Goal: Task Accomplishment & Management: Manage account settings

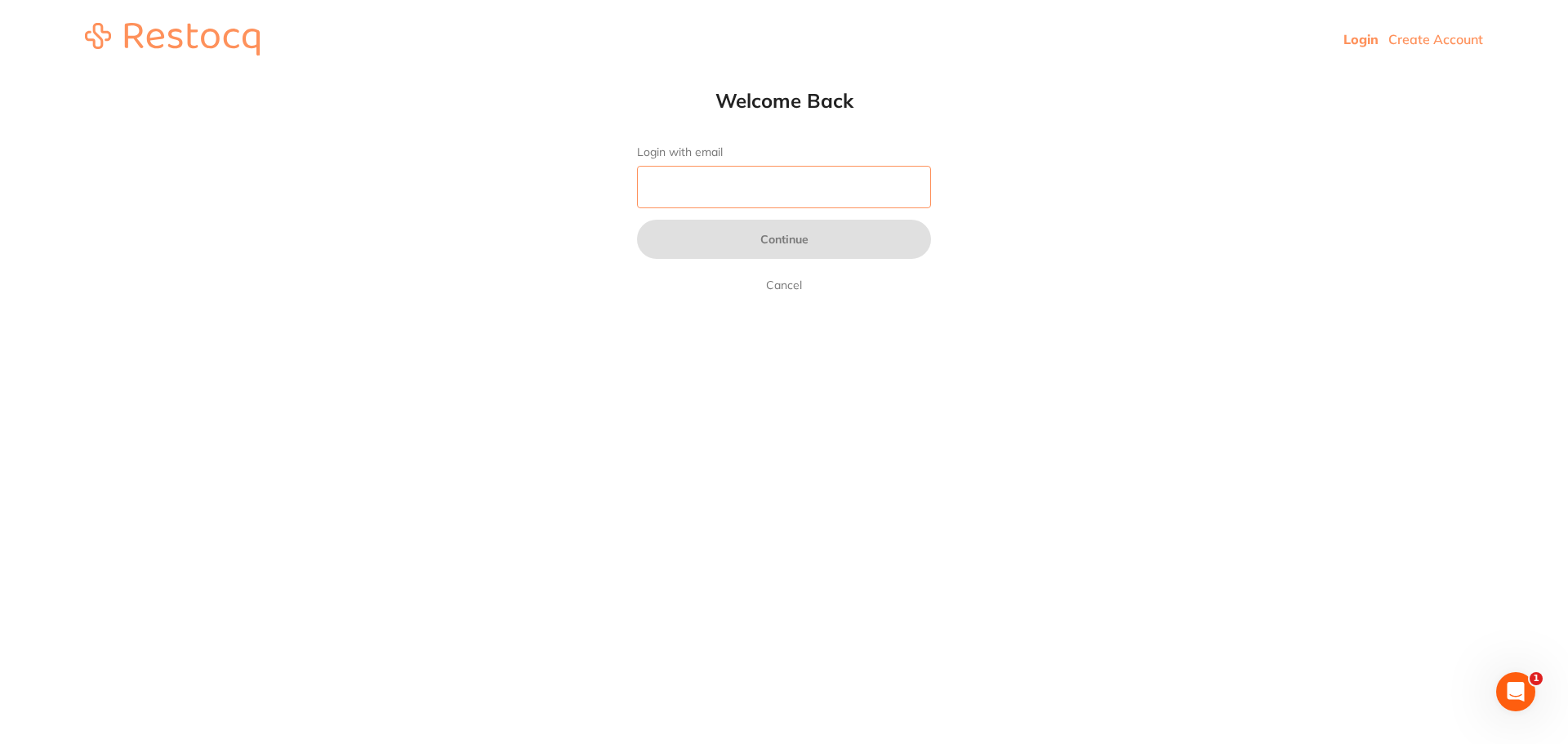
click at [763, 183] on input "Login with email" at bounding box center [784, 187] width 294 height 43
click at [319, 78] on html "Login Create Account Welcome Back Login with email Continue Cancel Welcome back…" at bounding box center [784, 39] width 1568 height 78
click at [725, 188] on input "Login with email" at bounding box center [784, 187] width 294 height 43
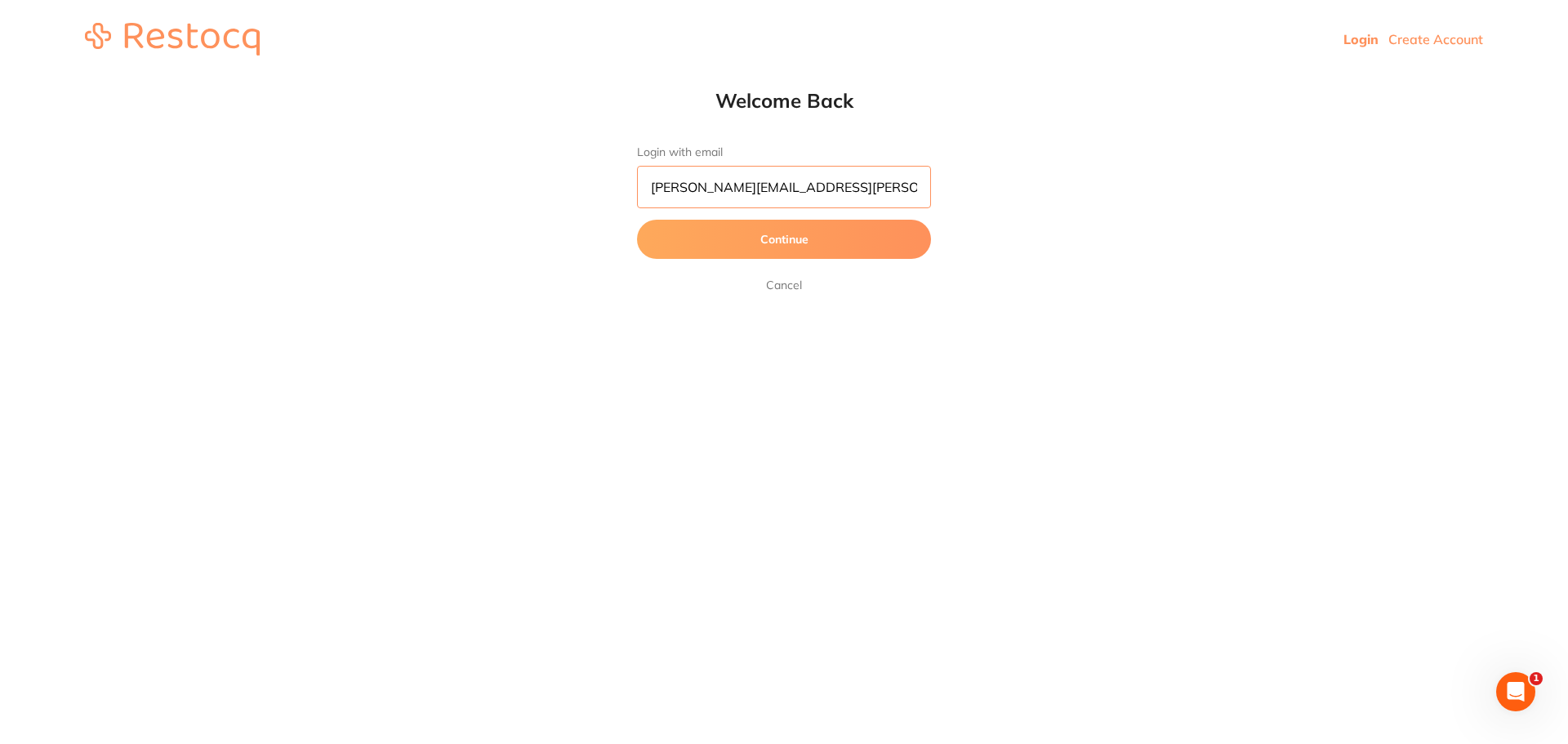
type input "[PERSON_NAME][EMAIL_ADDRESS][PERSON_NAME][DOMAIN_NAME]"
click at [832, 241] on button "Continue" at bounding box center [784, 238] width 294 height 39
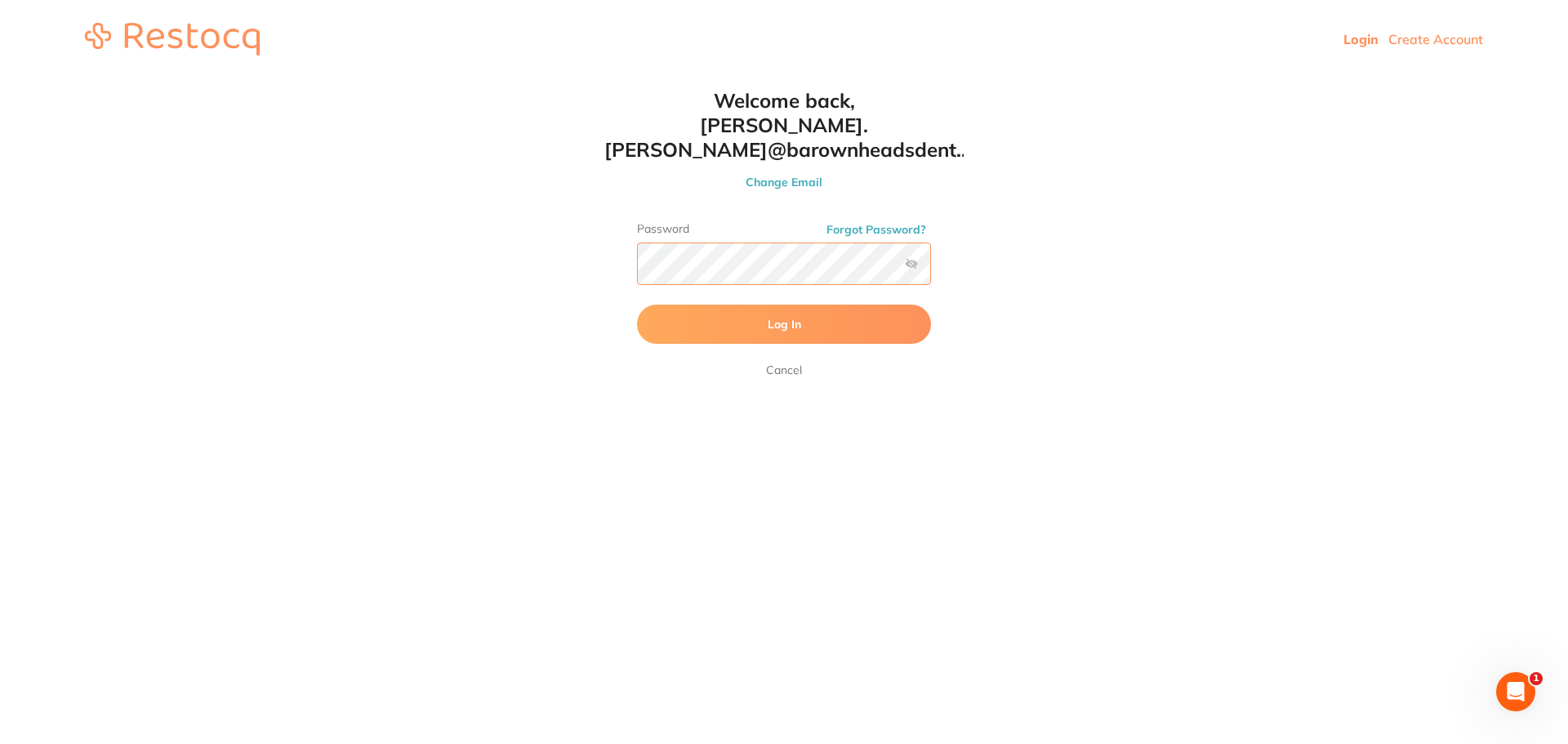
click at [637, 304] on button "Log In" at bounding box center [784, 323] width 294 height 39
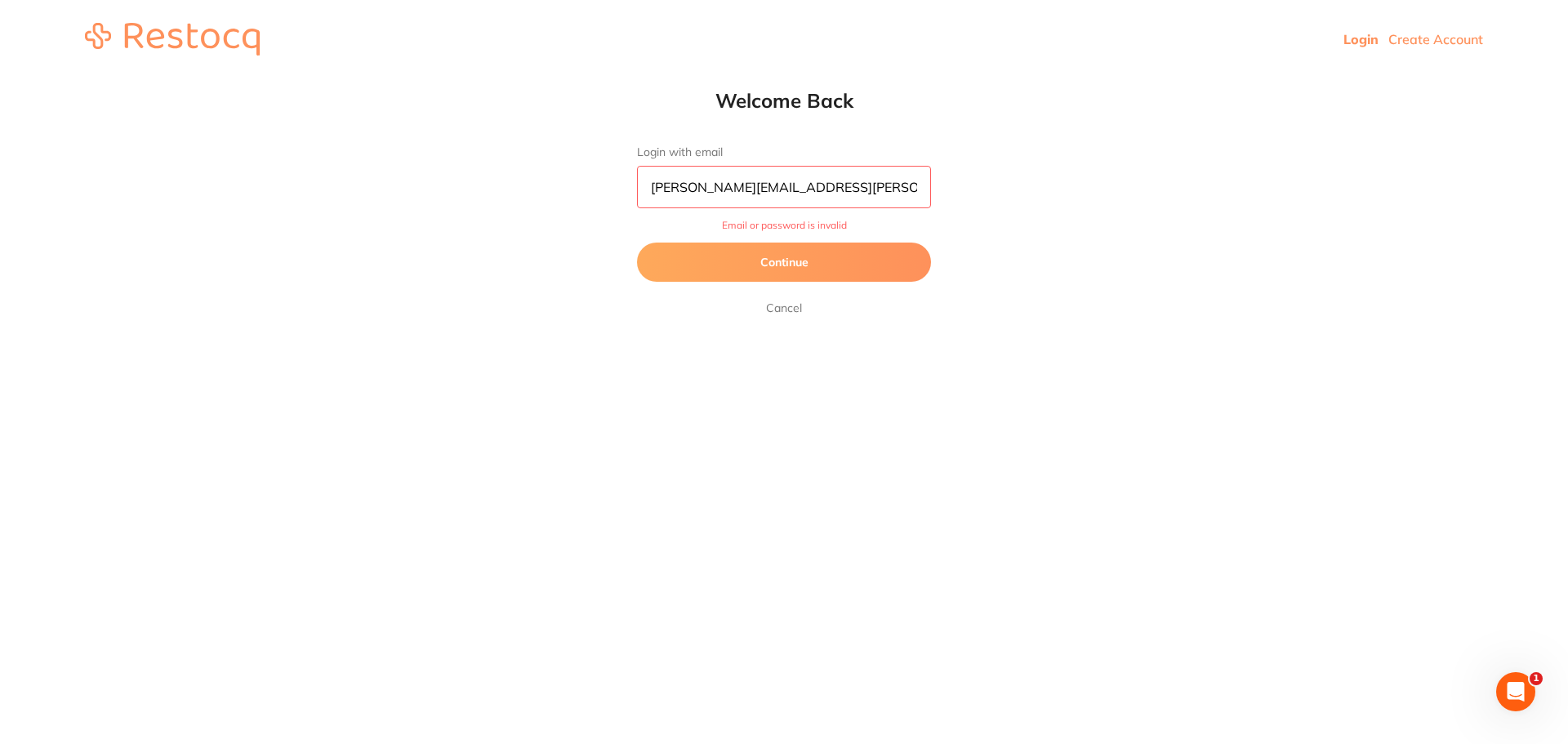
click at [780, 254] on button "Continue" at bounding box center [784, 261] width 294 height 39
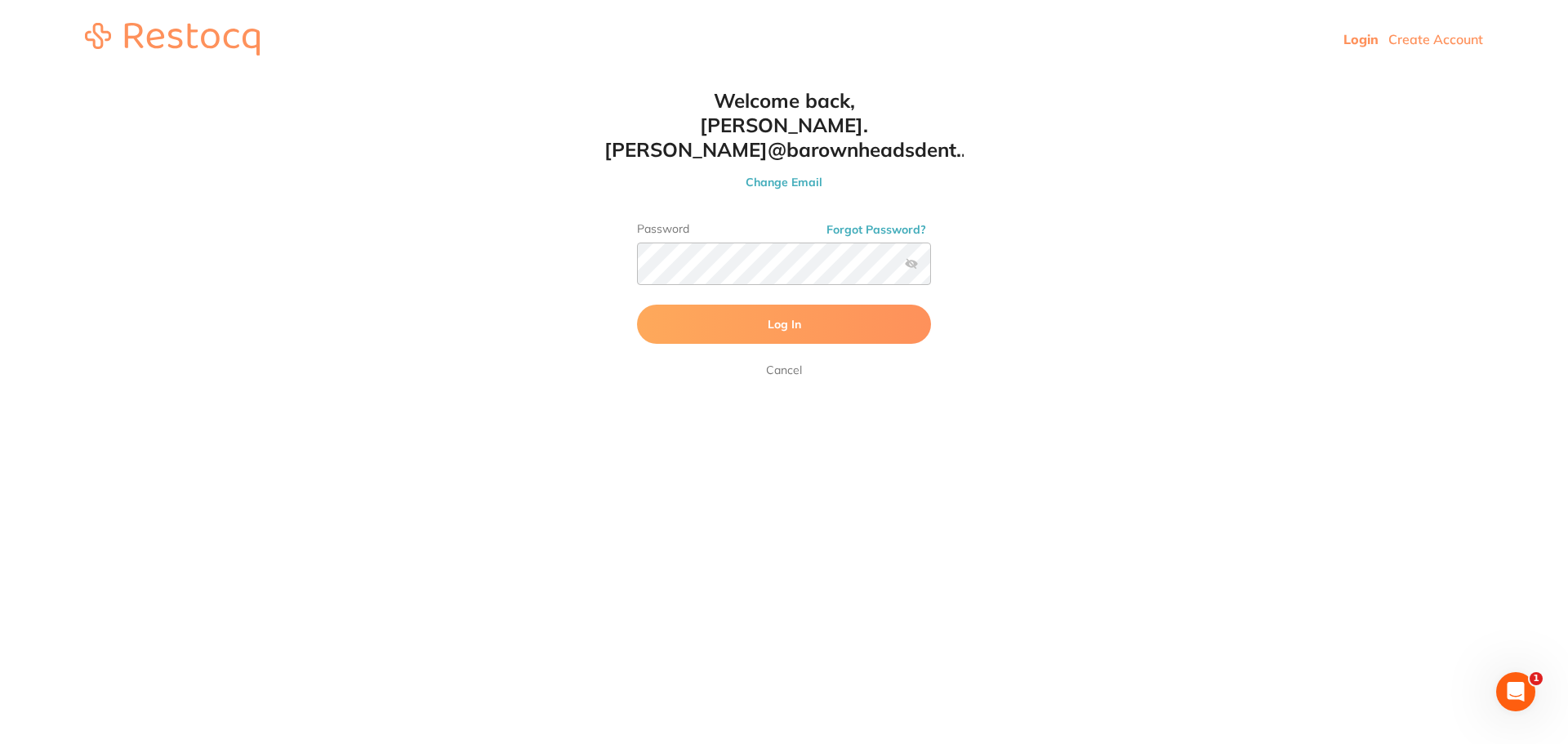
drag, startPoint x: 1172, startPoint y: 315, endPoint x: 1145, endPoint y: 304, distance: 29.2
click at [1161, 78] on html "Login Create Account Welcome Back Login with email [PERSON_NAME][EMAIL_ADDRESS]…" at bounding box center [784, 39] width 1568 height 78
drag, startPoint x: 500, startPoint y: 134, endPoint x: 476, endPoint y: 3, distance: 133.2
click at [497, 78] on html "Login Create Account Welcome Back Login with email [PERSON_NAME][EMAIL_ADDRESS]…" at bounding box center [784, 39] width 1568 height 78
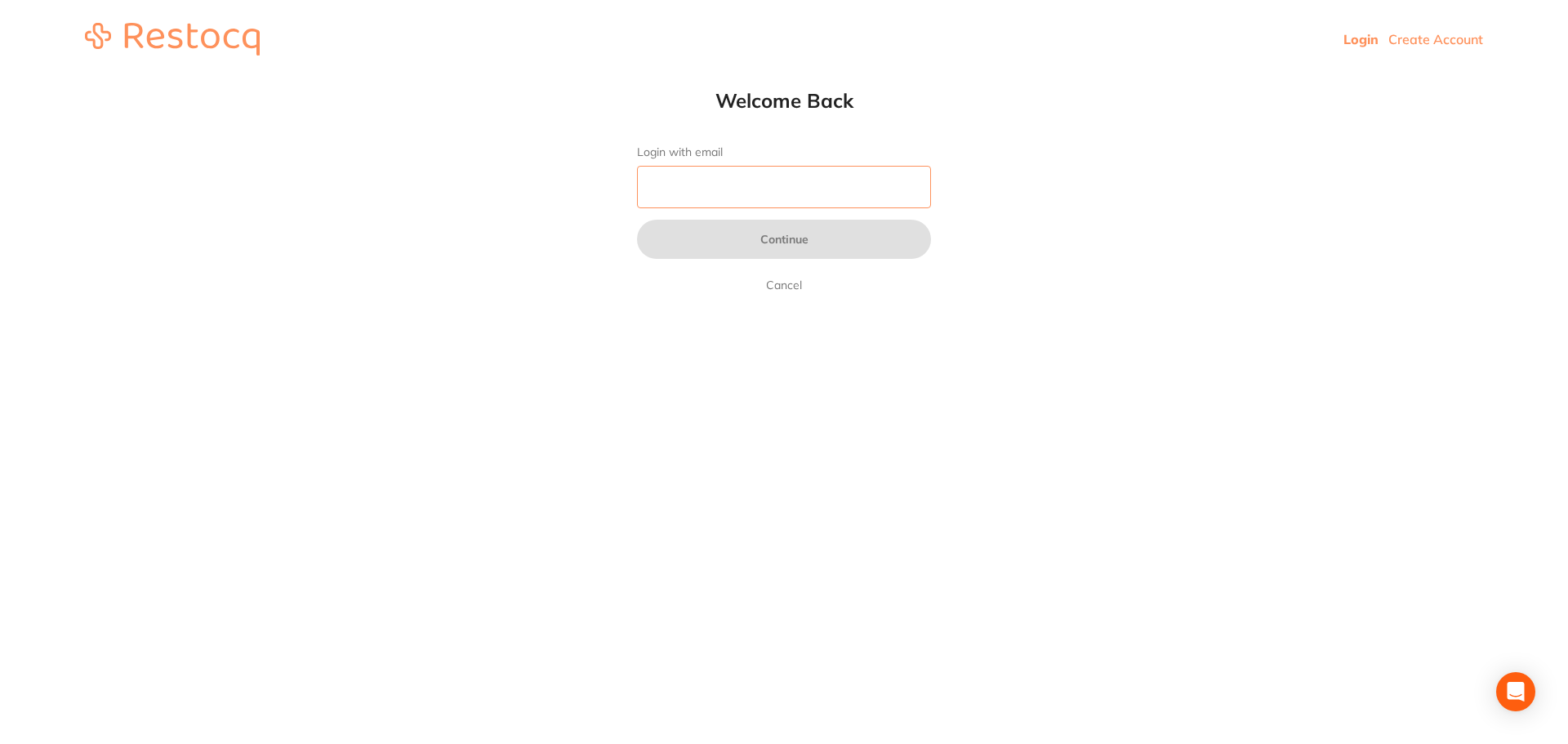
click at [727, 189] on input "Login with email" at bounding box center [784, 187] width 294 height 43
type input "mar"
click at [836, 184] on input "Login with email" at bounding box center [784, 187] width 294 height 43
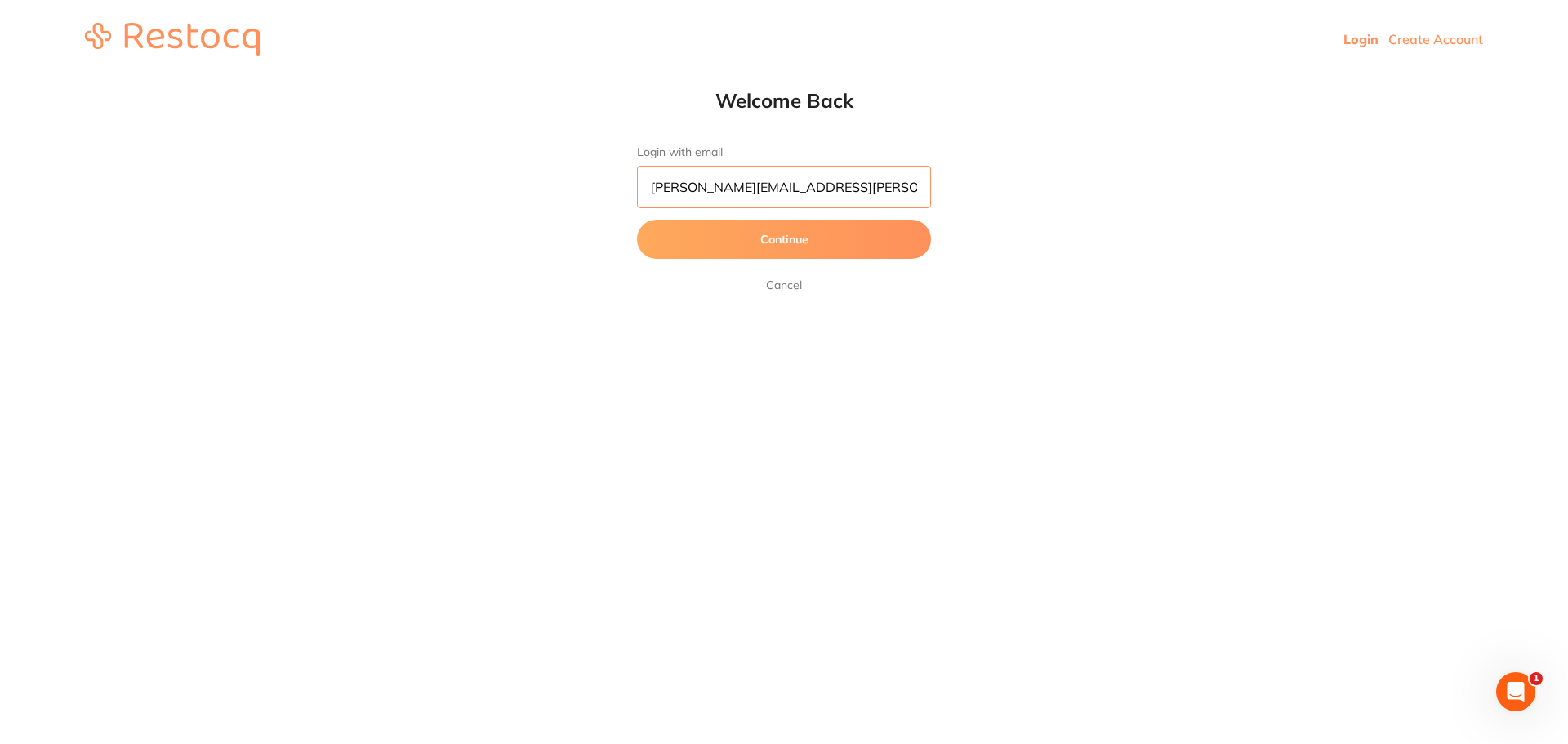
type input "martin.sinnett@barwonheadsdental.com.au"
click at [843, 242] on button "Continue" at bounding box center [784, 238] width 294 height 39
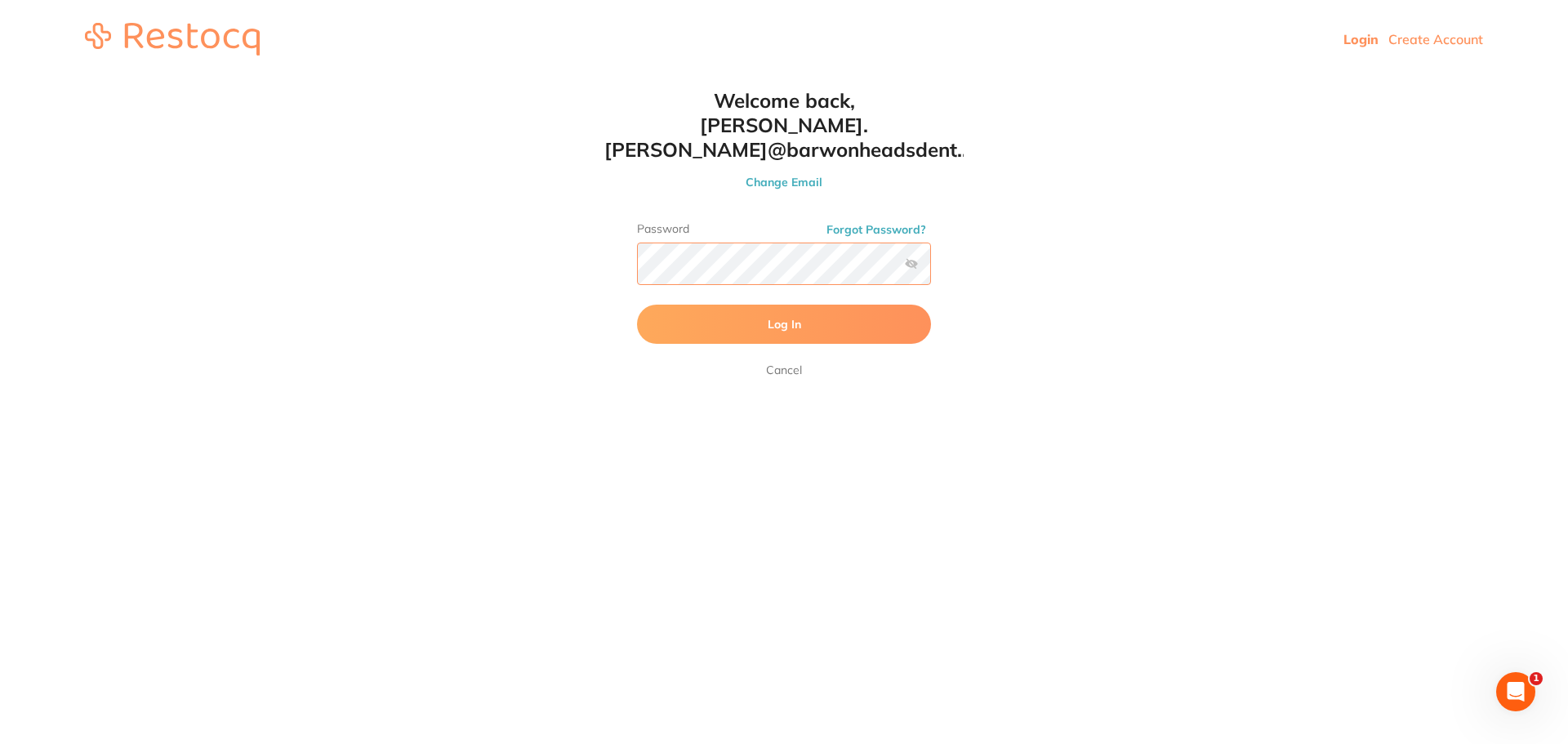
click at [637, 304] on button "Log In" at bounding box center [784, 323] width 294 height 39
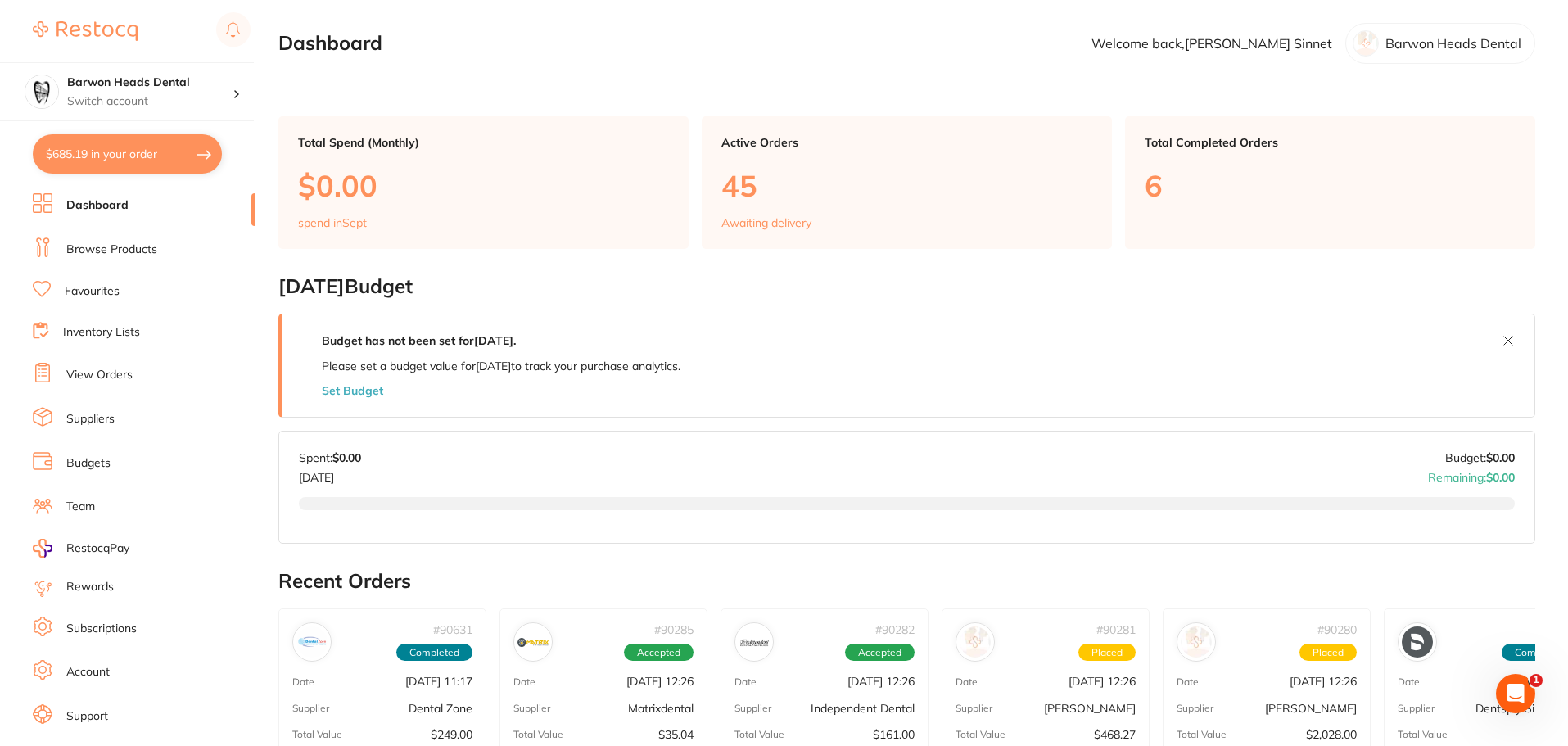
click at [112, 141] on button "$685.19 in your order" at bounding box center [127, 153] width 189 height 39
checkbox input "true"
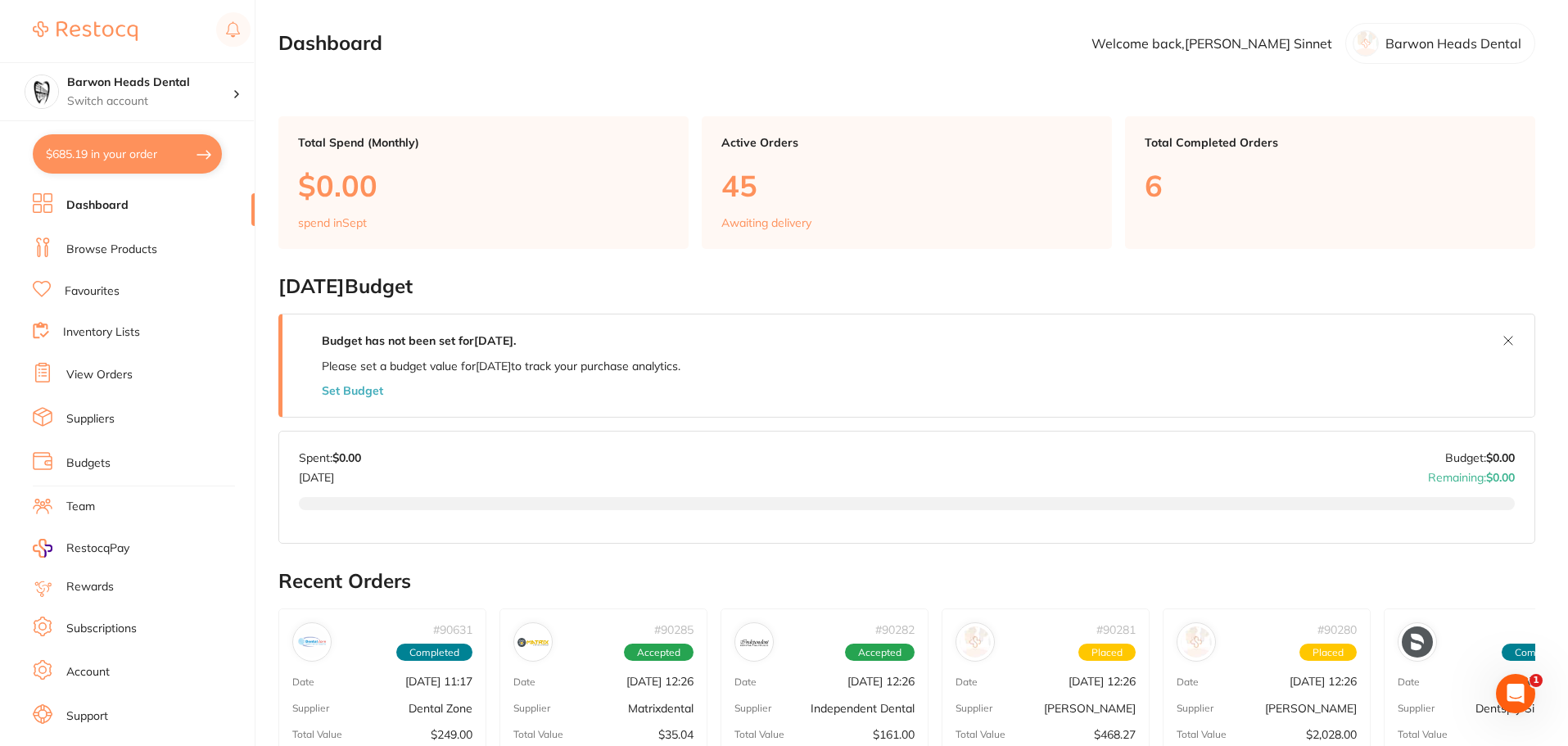
checkbox input "true"
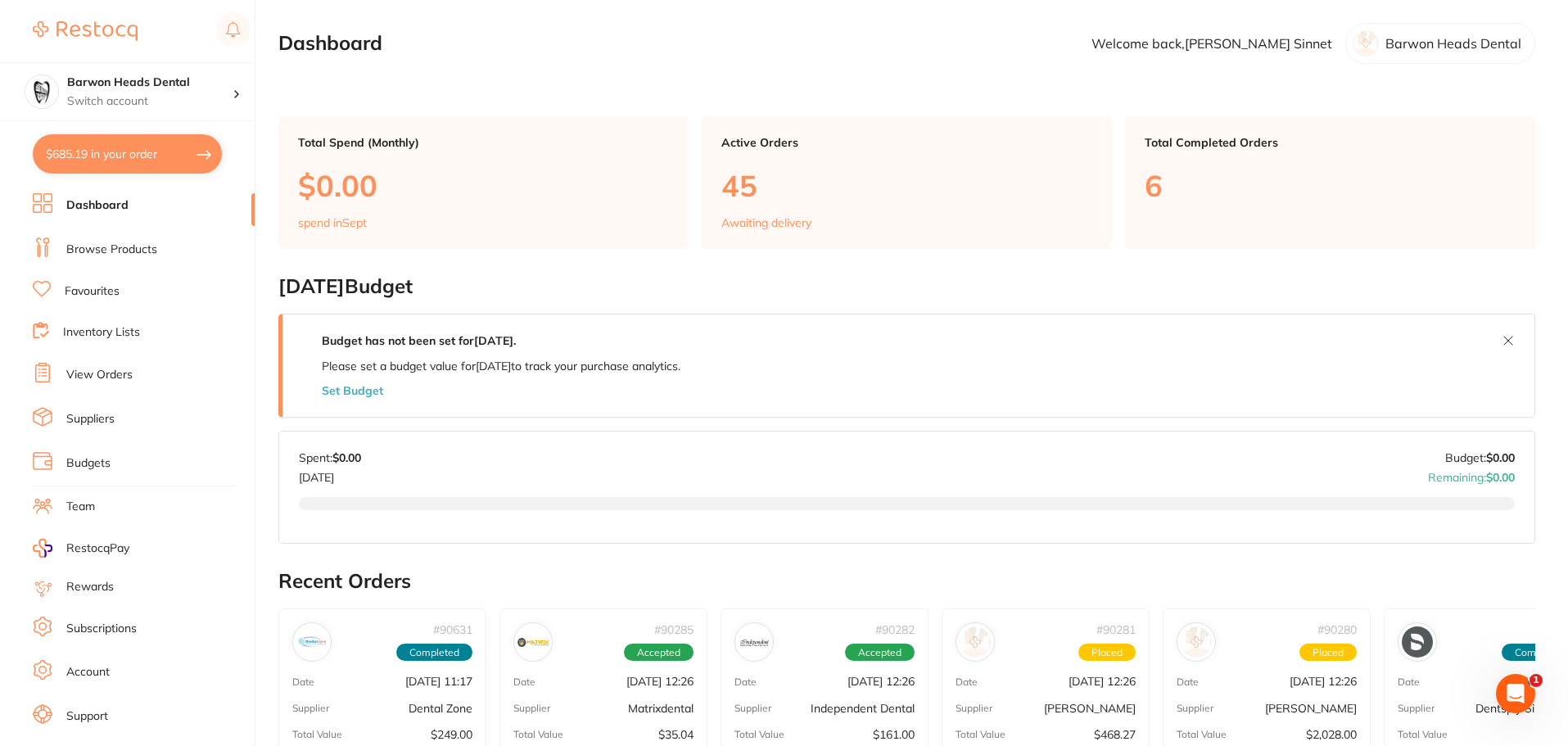
checkbox input "true"
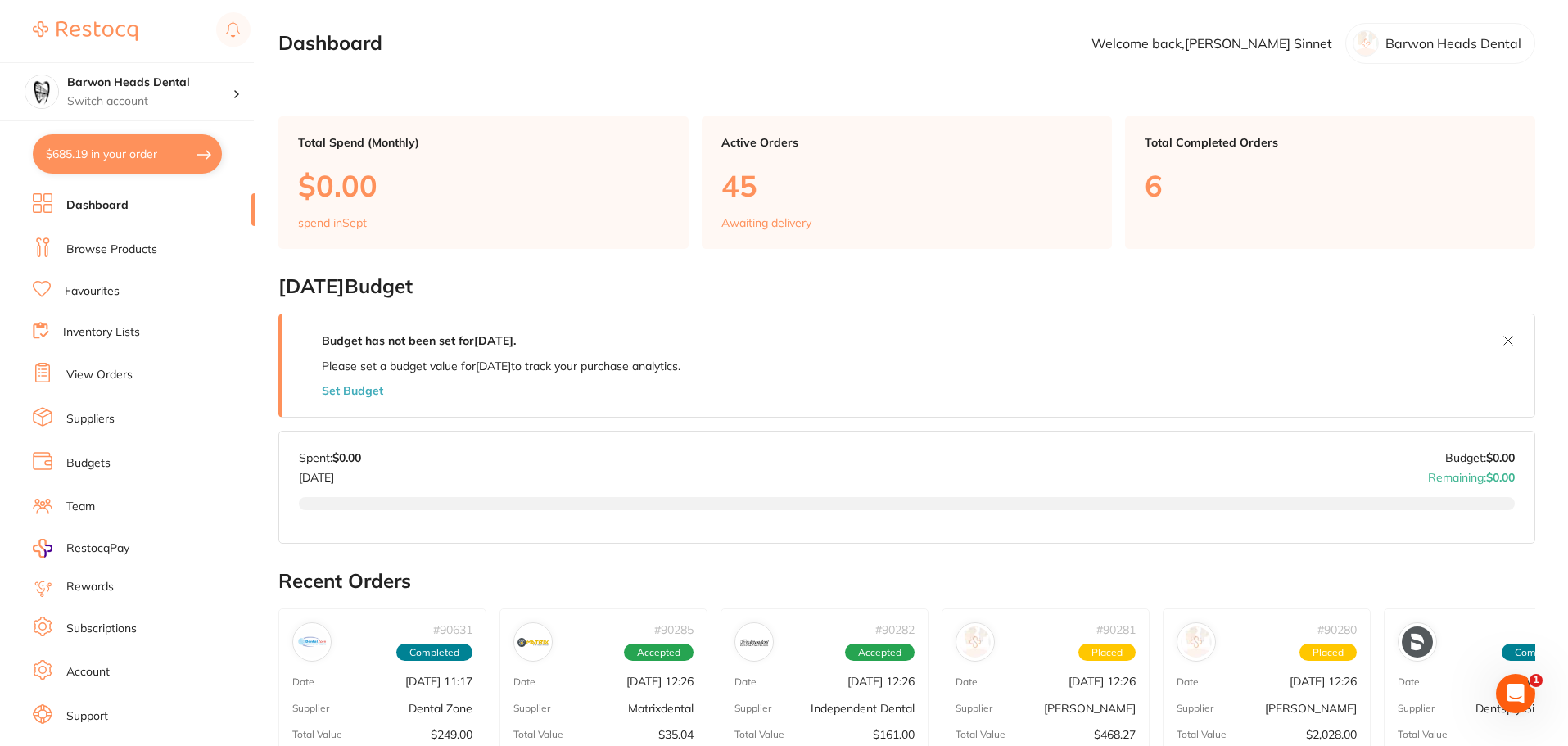
checkbox input "true"
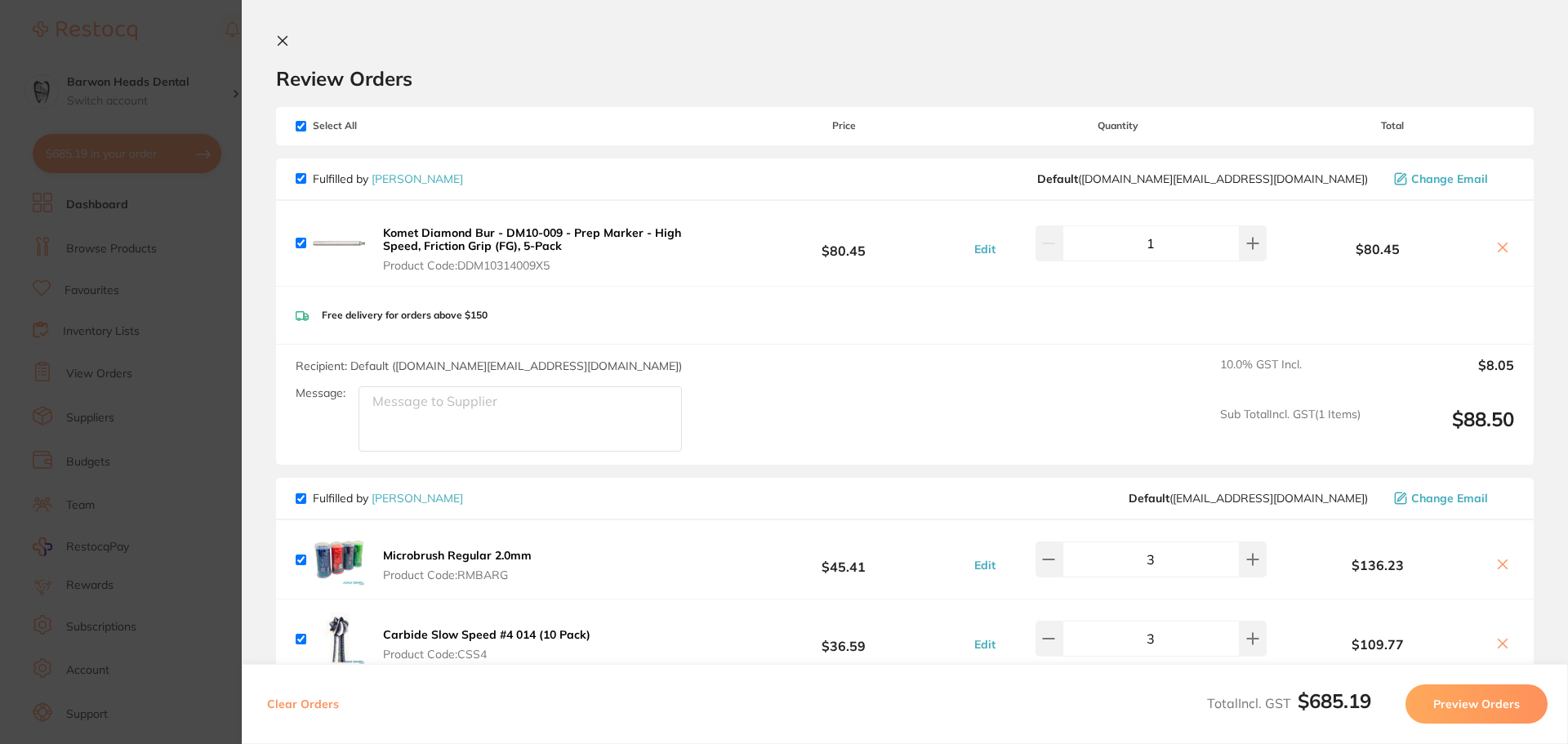
click at [281, 37] on icon at bounding box center [282, 41] width 13 height 13
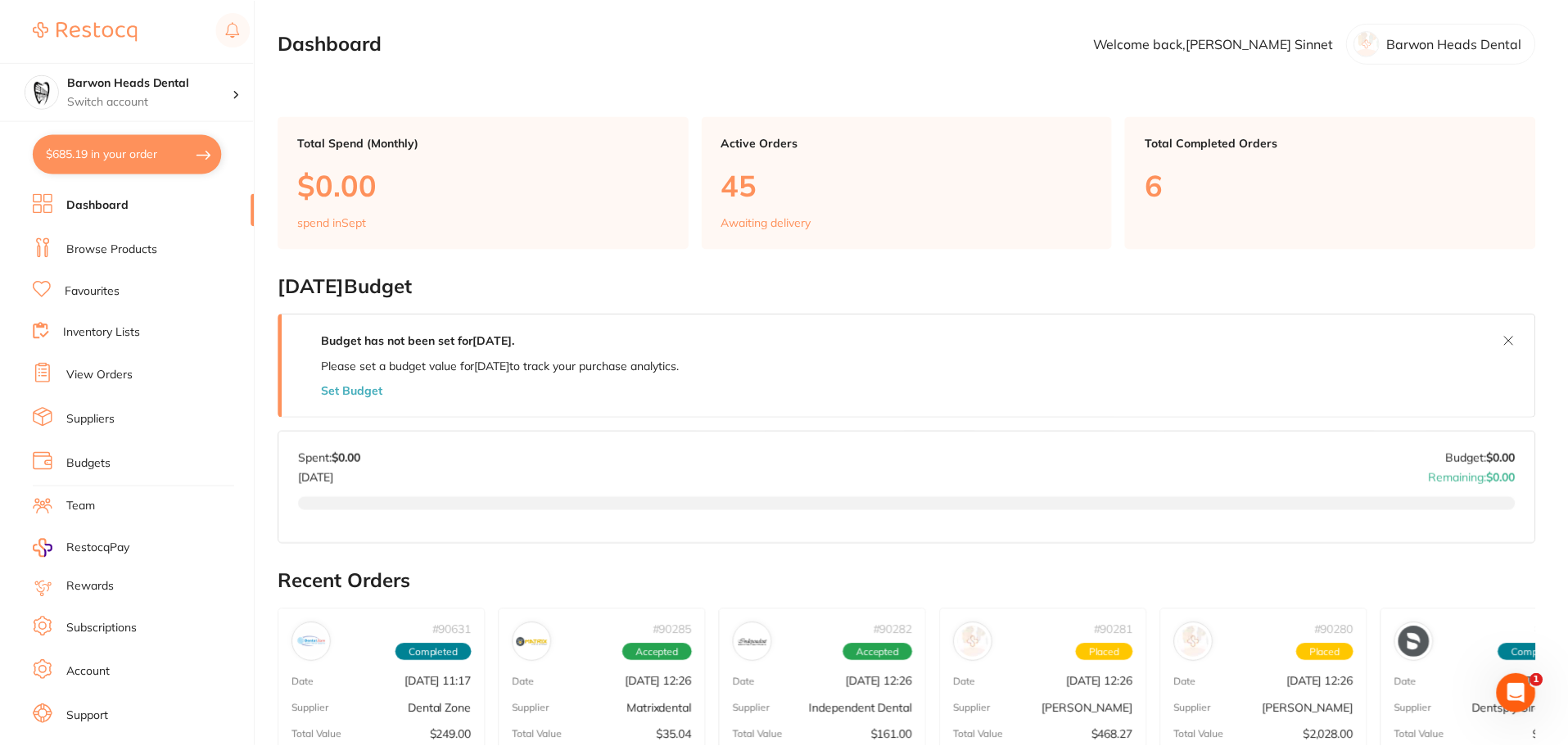
scroll to position [1, 0]
click at [1071, 267] on main "Dashboard Welcome back, Martin Sinnet Barwon Heads Dental Total Spend (Monthly)…" at bounding box center [923, 638] width 1290 height 1278
